Goal: Information Seeking & Learning: Learn about a topic

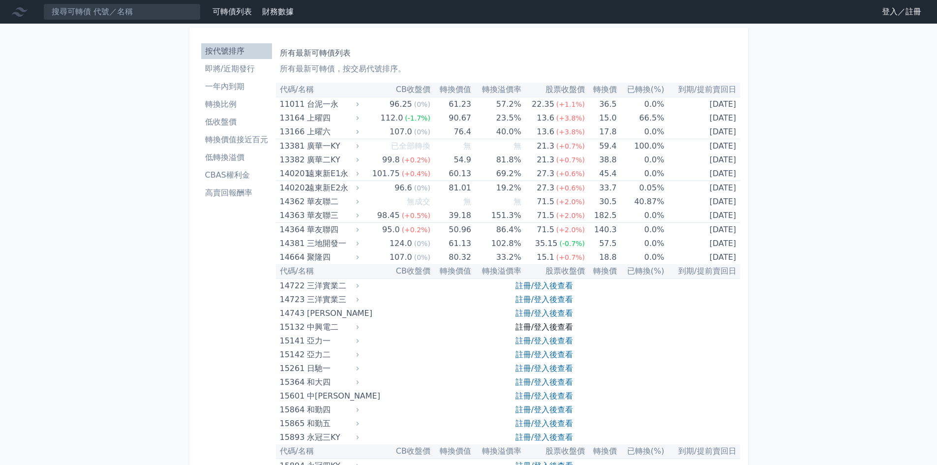
click at [554, 325] on link "註冊/登入後查看" at bounding box center [544, 326] width 58 height 9
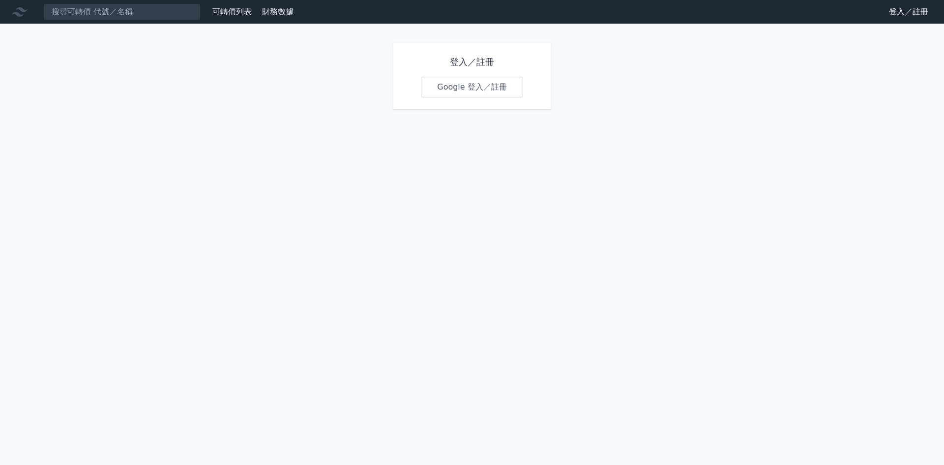
click at [492, 89] on link "Google 登入／註冊" at bounding box center [472, 87] width 102 height 21
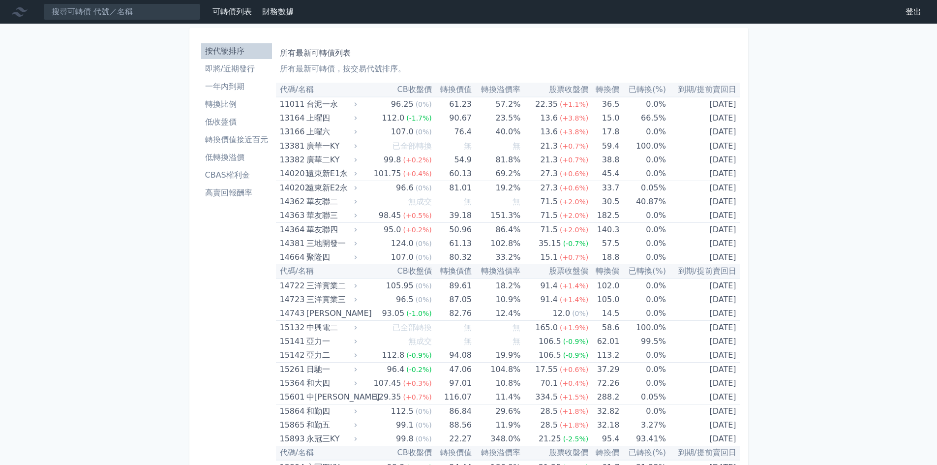
click at [242, 79] on link "一年內到期" at bounding box center [236, 87] width 71 height 16
click at [243, 74] on li "即將/近期發行" at bounding box center [236, 69] width 71 height 12
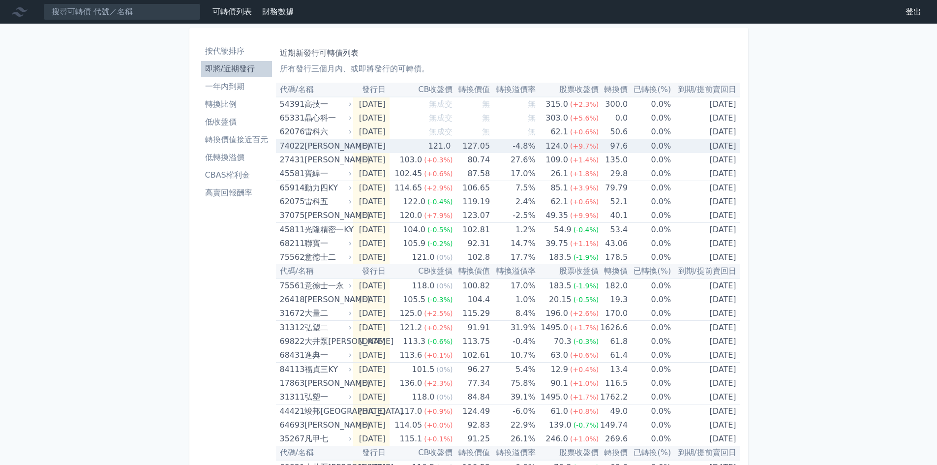
click at [695, 151] on td "[DATE]" at bounding box center [705, 146] width 69 height 14
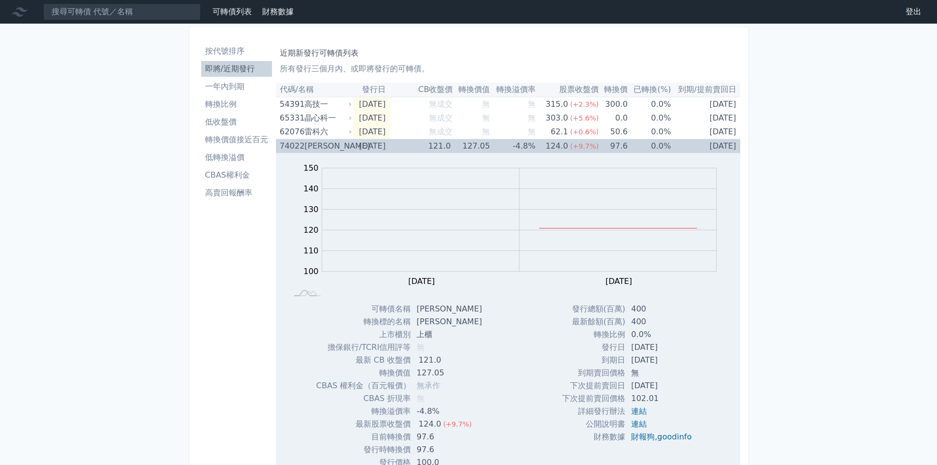
click at [695, 151] on td "[DATE]" at bounding box center [705, 146] width 69 height 14
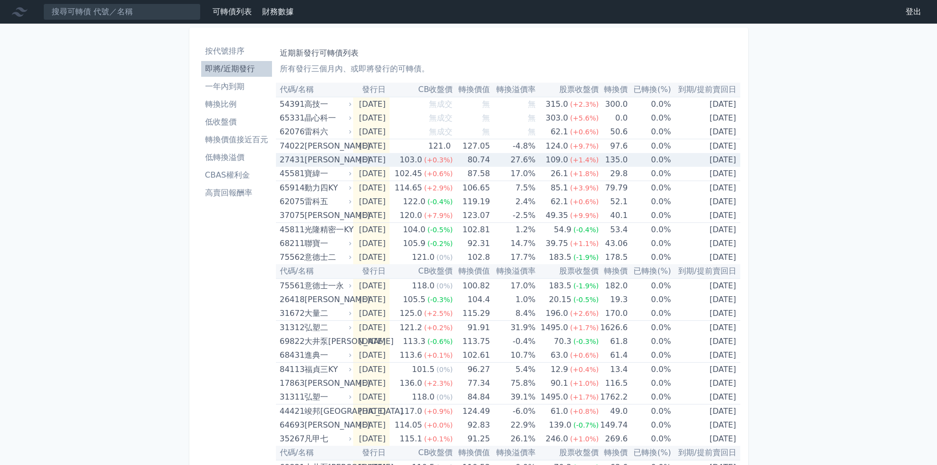
click at [725, 160] on td "[DATE]" at bounding box center [705, 160] width 69 height 14
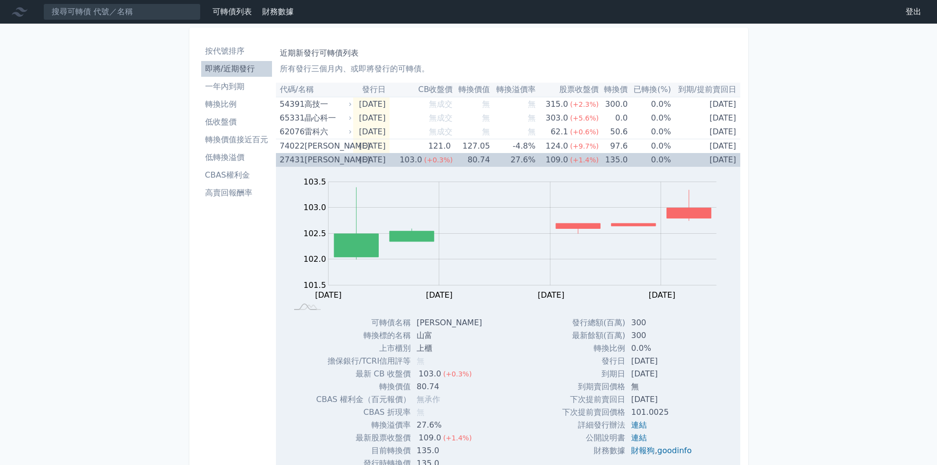
click at [590, 159] on span "(+1.4%)" at bounding box center [584, 160] width 29 height 8
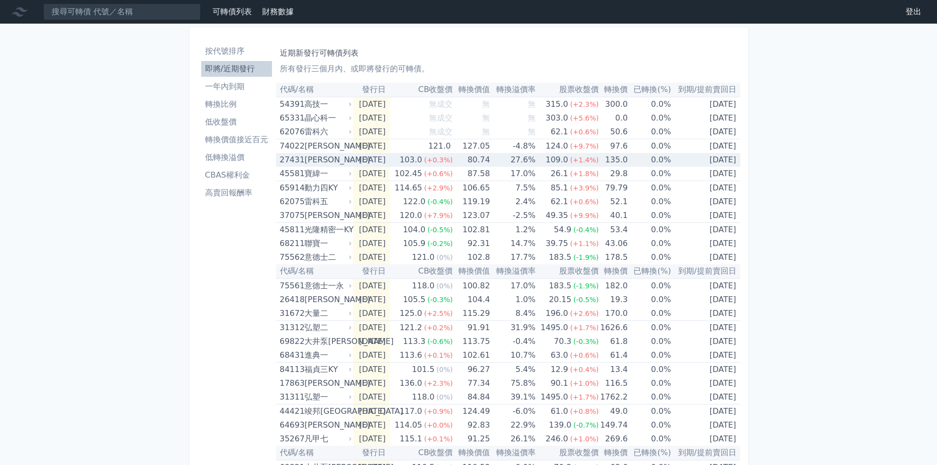
click at [389, 159] on td "[DATE]" at bounding box center [371, 160] width 36 height 14
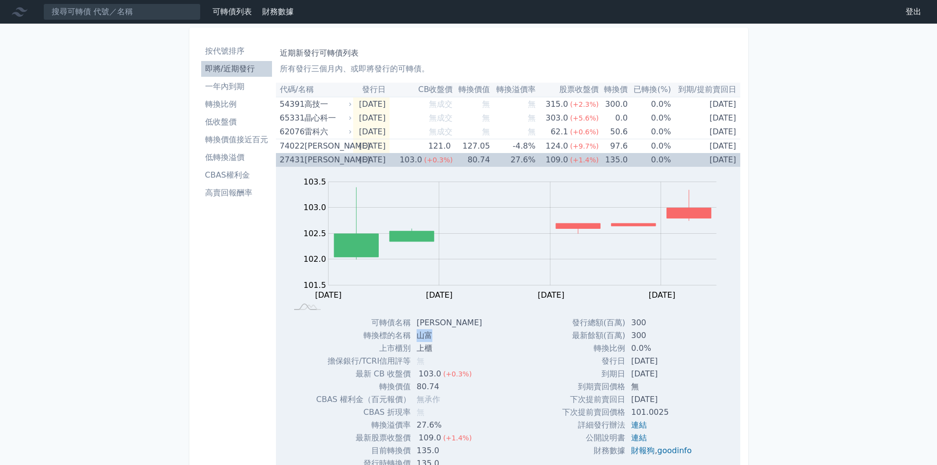
drag, startPoint x: 435, startPoint y: 337, endPoint x: 418, endPoint y: 335, distance: 16.8
click at [418, 335] on td "山富" at bounding box center [450, 335] width 79 height 13
copy td "山富"
click at [322, 159] on div "[PERSON_NAME]" at bounding box center [326, 160] width 45 height 14
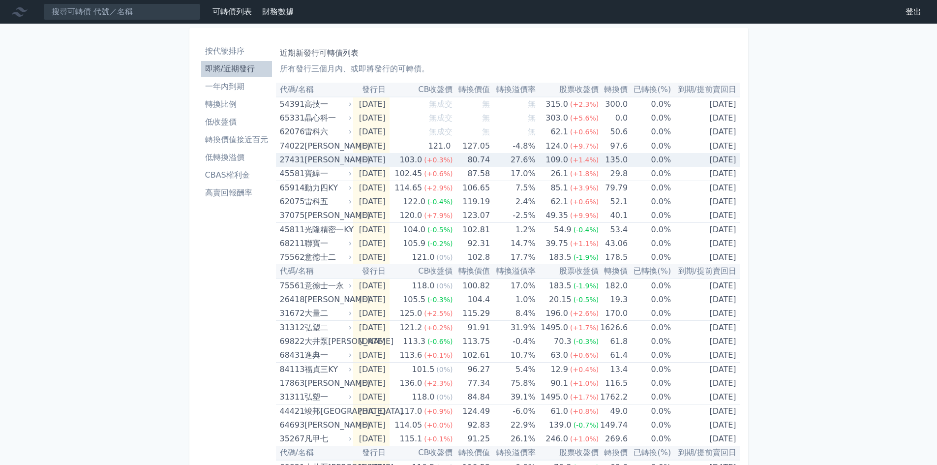
click at [624, 163] on td "135.0" at bounding box center [612, 160] width 29 height 14
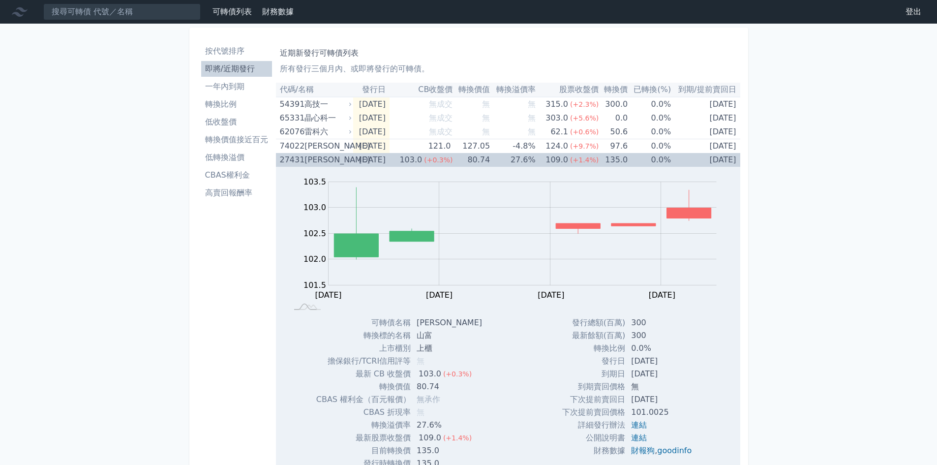
click at [624, 163] on td "135.0" at bounding box center [612, 160] width 29 height 14
